Goal: Register for event/course

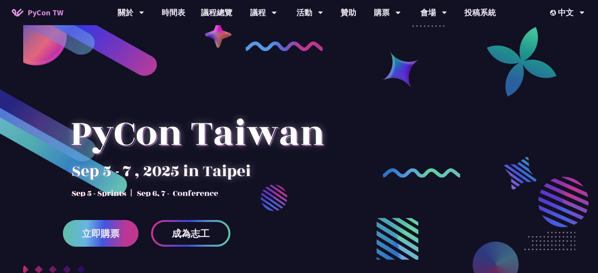
click at [120, 225] on link "立即購票" at bounding box center [101, 233] width 76 height 27
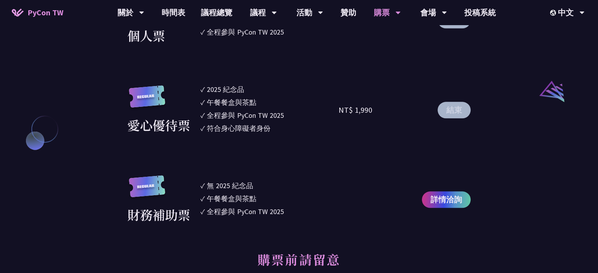
scroll to position [865, 0]
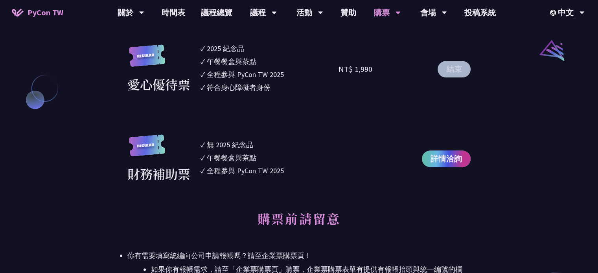
click at [430, 159] on link "詳情洽詢" at bounding box center [446, 159] width 49 height 17
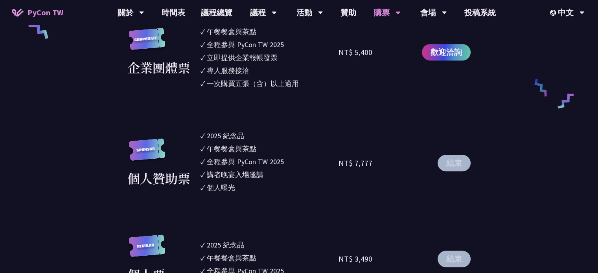
scroll to position [511, 0]
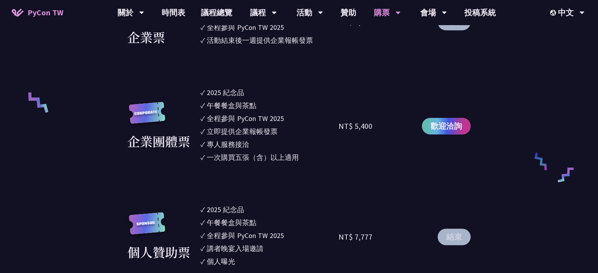
click at [441, 127] on span "歡迎洽詢" at bounding box center [446, 126] width 31 height 12
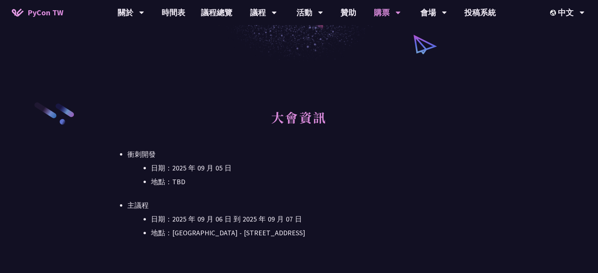
scroll to position [0, 0]
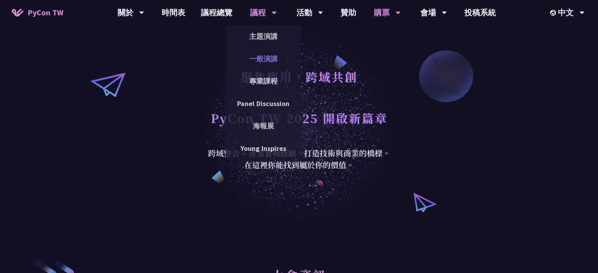
click at [272, 60] on link "一般演講" at bounding box center [264, 59] width 76 height 18
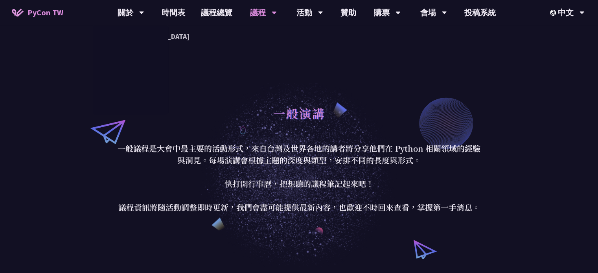
click at [55, 12] on span "PyCon TW" at bounding box center [46, 13] width 36 height 12
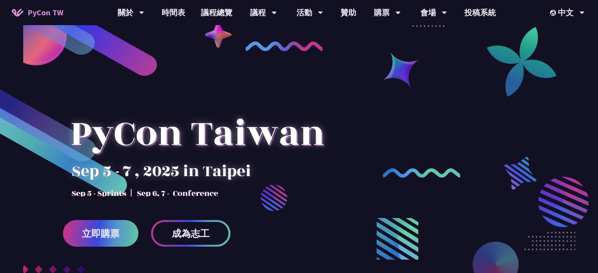
click at [394, 88] on div at bounding box center [299, 194] width 598 height 295
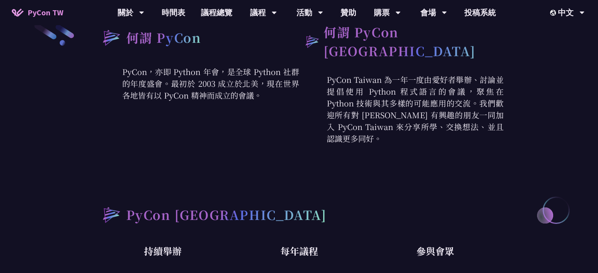
scroll to position [315, 0]
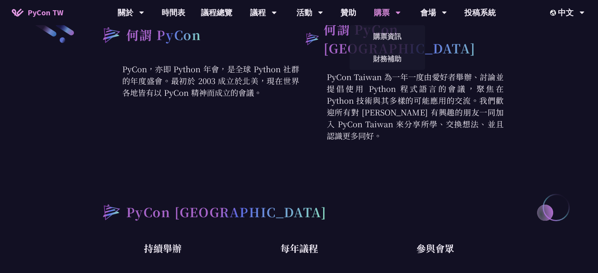
click at [379, 18] on div "購票" at bounding box center [387, 12] width 27 height 25
click at [381, 35] on link "購票資訊" at bounding box center [388, 36] width 76 height 18
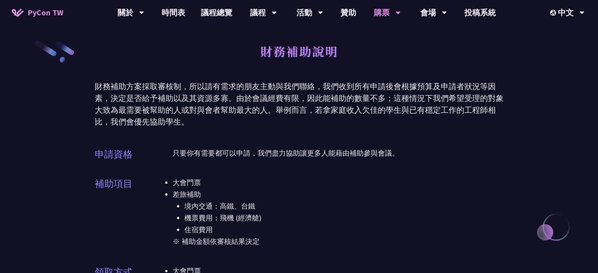
click at [430, 159] on p "只要你有需要都可以申請，我們盡力協助讓更多人能藉由補助參與會議。" at bounding box center [338, 153] width 331 height 12
